Goal: Task Accomplishment & Management: Use online tool/utility

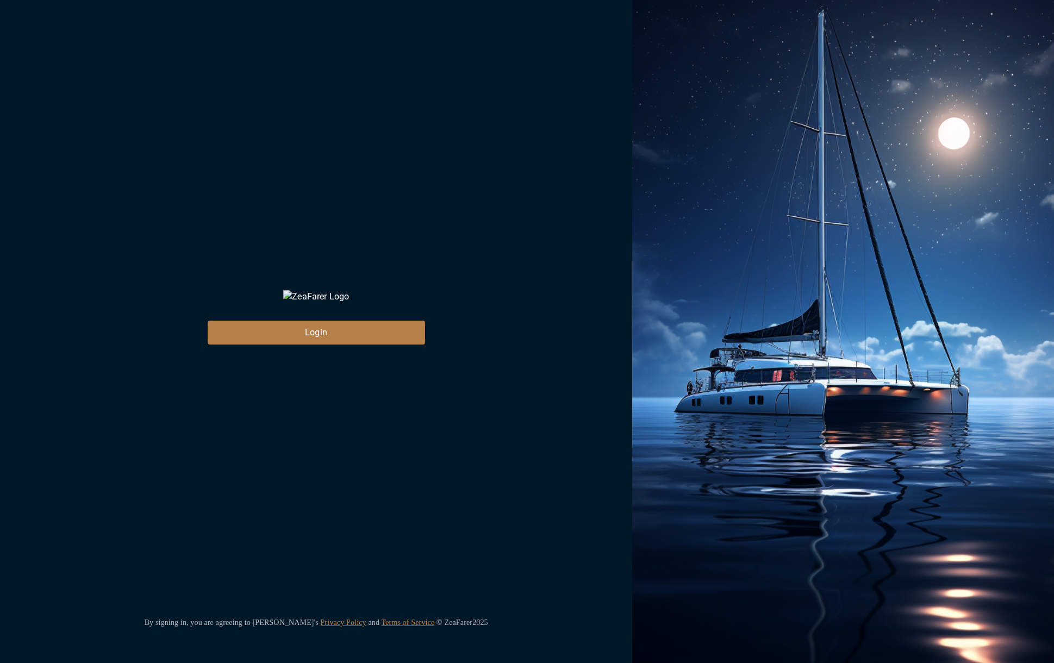
click at [379, 359] on div "ZeaFarer Login By signing in, you are agreeing to [PERSON_NAME]'s Privacy Polic…" at bounding box center [316, 331] width 632 height 663
click at [364, 345] on button "Login" at bounding box center [316, 333] width 217 height 24
